Goal: Navigation & Orientation: Find specific page/section

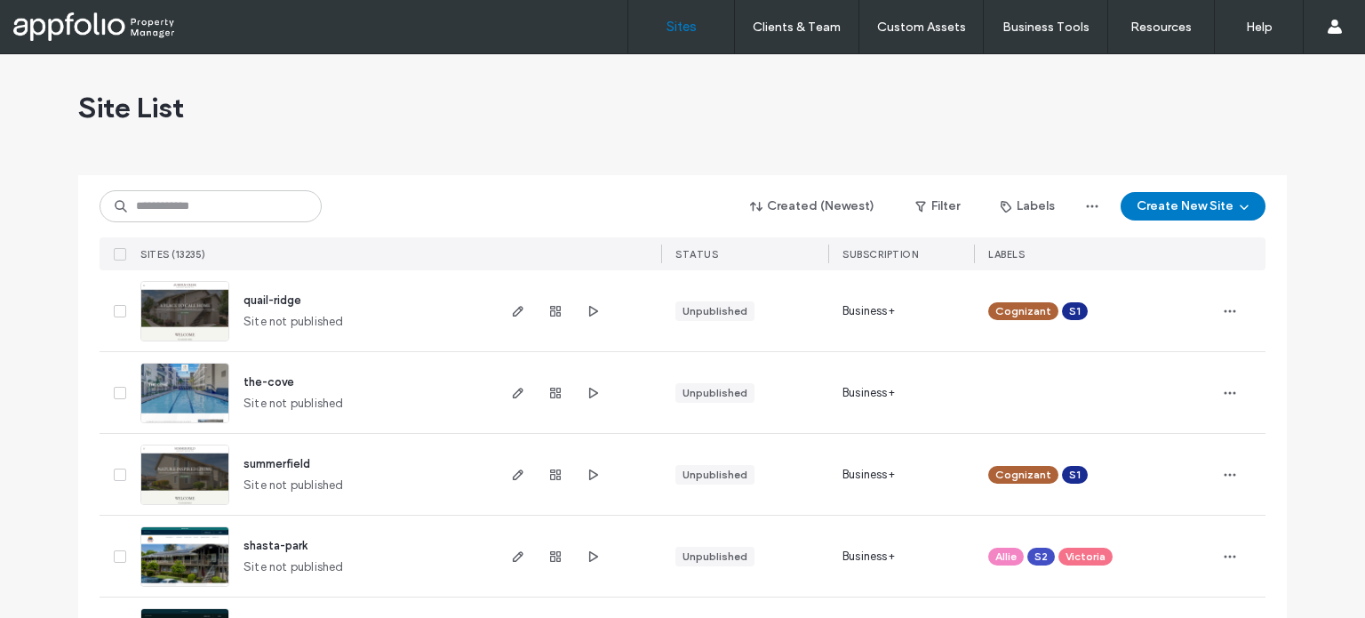
click at [600, 84] on div "Site List" at bounding box center [682, 107] width 1209 height 107
